Goal: Task Accomplishment & Management: Use online tool/utility

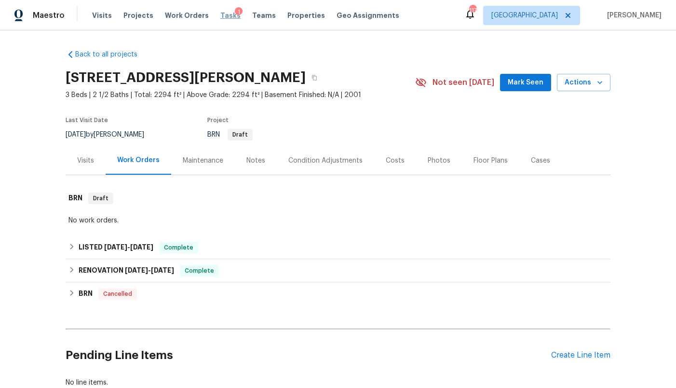
click at [220, 14] on span "Tasks" at bounding box center [230, 15] width 20 height 7
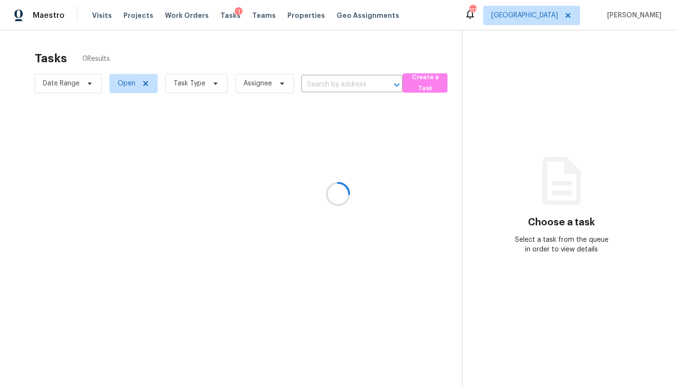
click at [556, 19] on div at bounding box center [338, 194] width 676 height 388
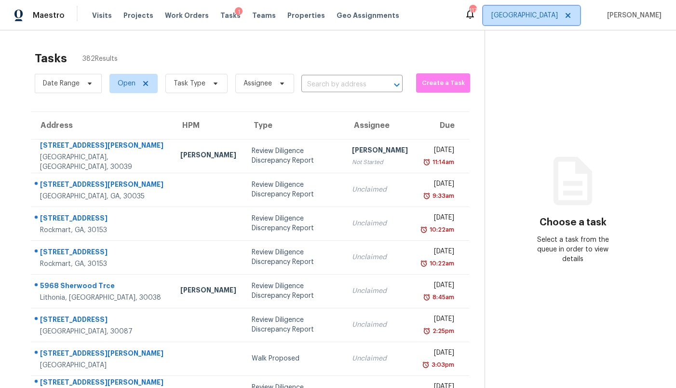
click at [556, 19] on span "Atlanta" at bounding box center [525, 16] width 67 height 10
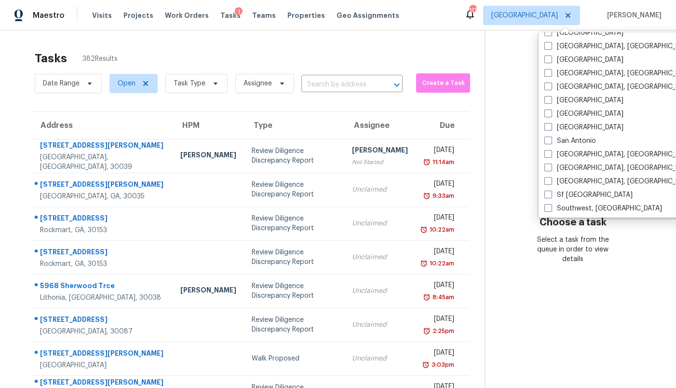
scroll to position [579, 0]
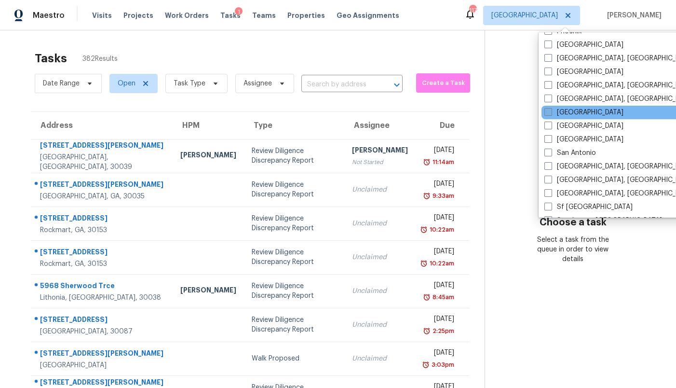
click at [572, 114] on label "Riverside" at bounding box center [584, 113] width 79 height 10
click at [551, 114] on input "Riverside" at bounding box center [548, 111] width 6 height 6
checkbox input "true"
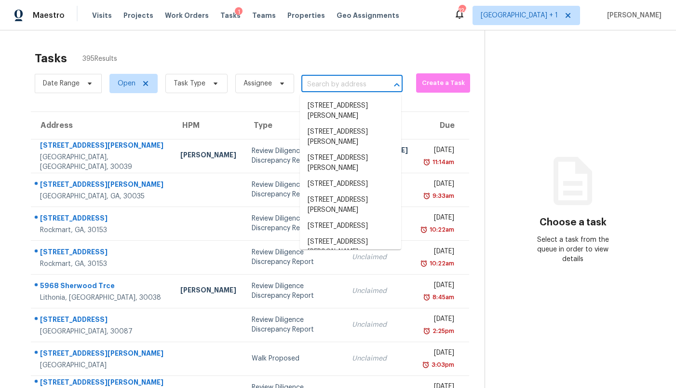
click at [336, 85] on input "text" at bounding box center [338, 84] width 74 height 15
paste input "35908 Curie Ct, Winchester, CA 92596"
type input "35908 Curie Ct, Winchester, CA 92596"
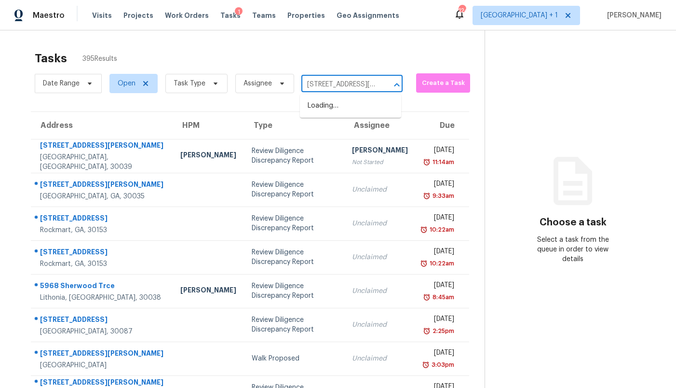
scroll to position [0, 54]
click at [328, 107] on li "35908 Curie Ct, Winchester, CA 92596" at bounding box center [350, 111] width 101 height 26
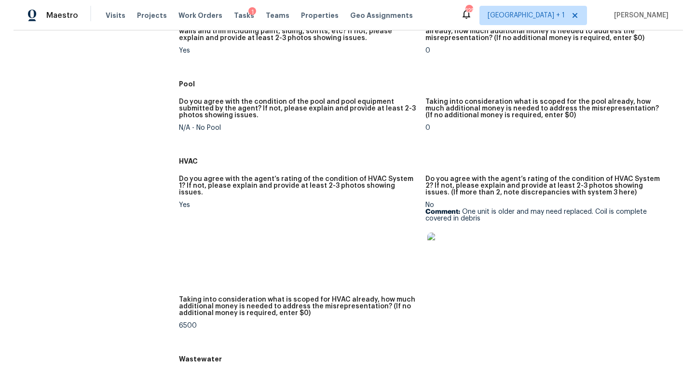
scroll to position [193, 0]
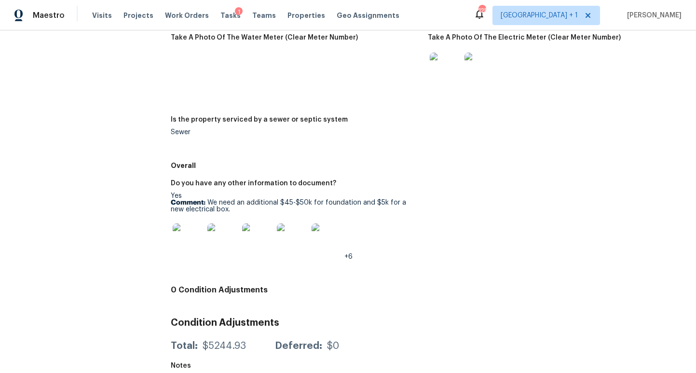
scroll to position [1394, 0]
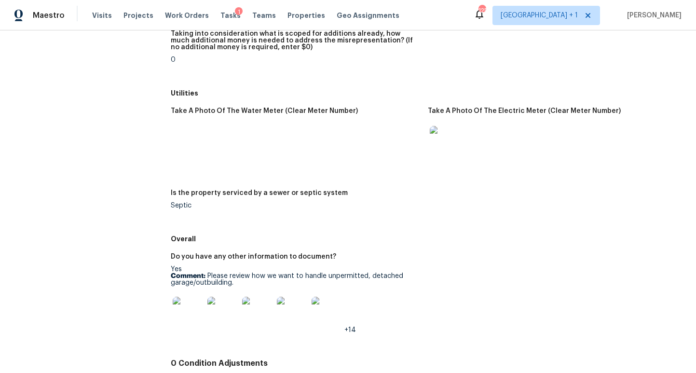
scroll to position [1524, 0]
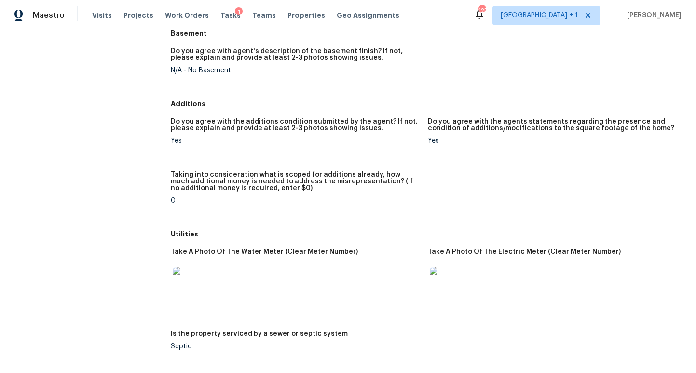
scroll to position [1171, 0]
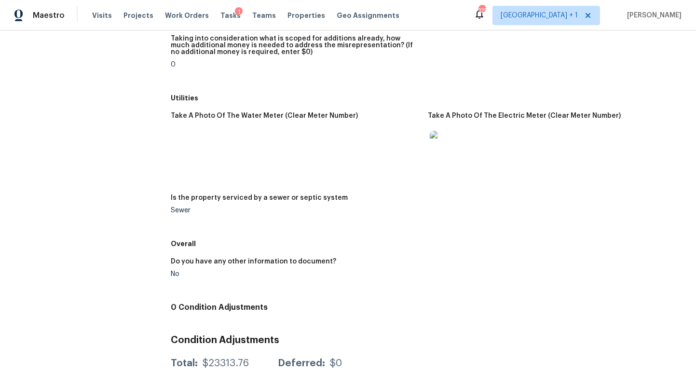
scroll to position [1336, 0]
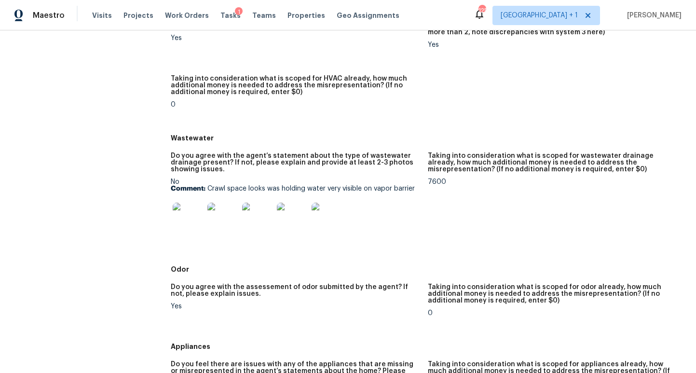
scroll to position [620, 0]
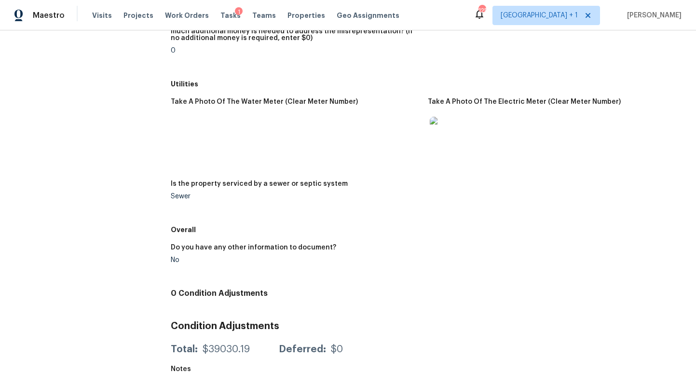
scroll to position [1333, 0]
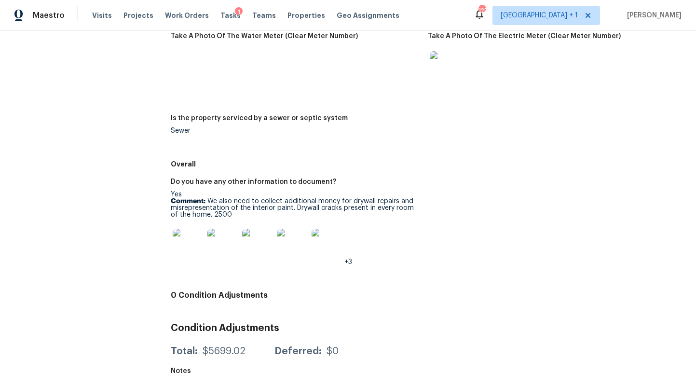
scroll to position [1441, 0]
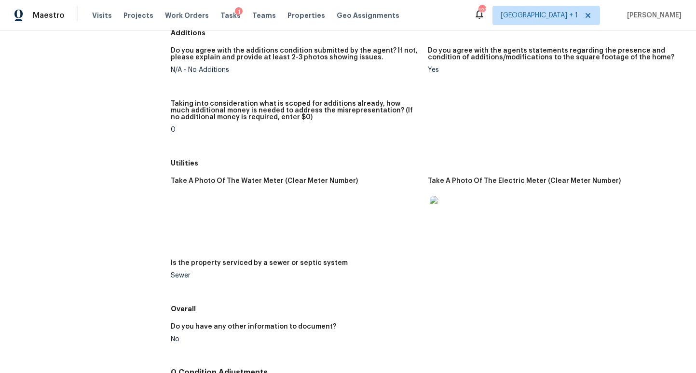
scroll to position [1307, 0]
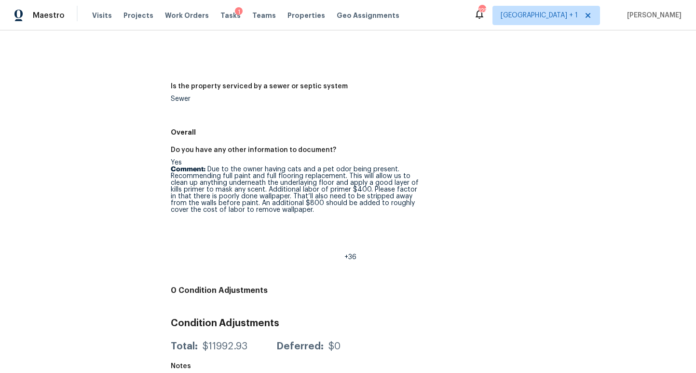
scroll to position [1483, 0]
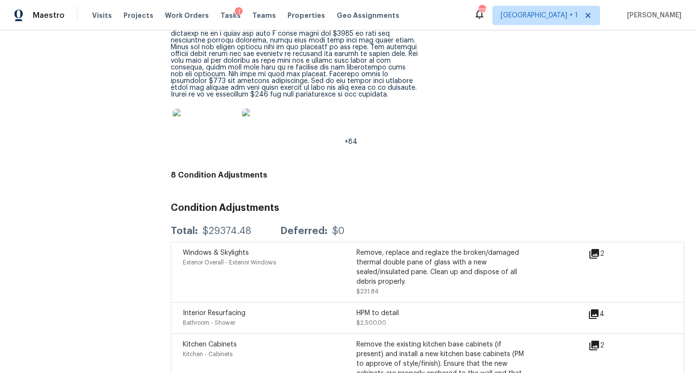
scroll to position [1711, 0]
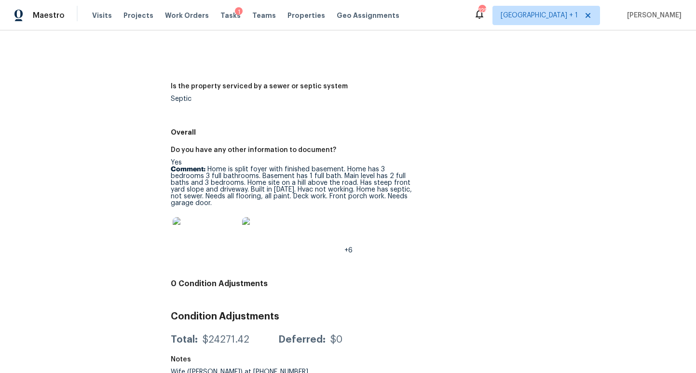
scroll to position [1600, 0]
